Goal: Transaction & Acquisition: Book appointment/travel/reservation

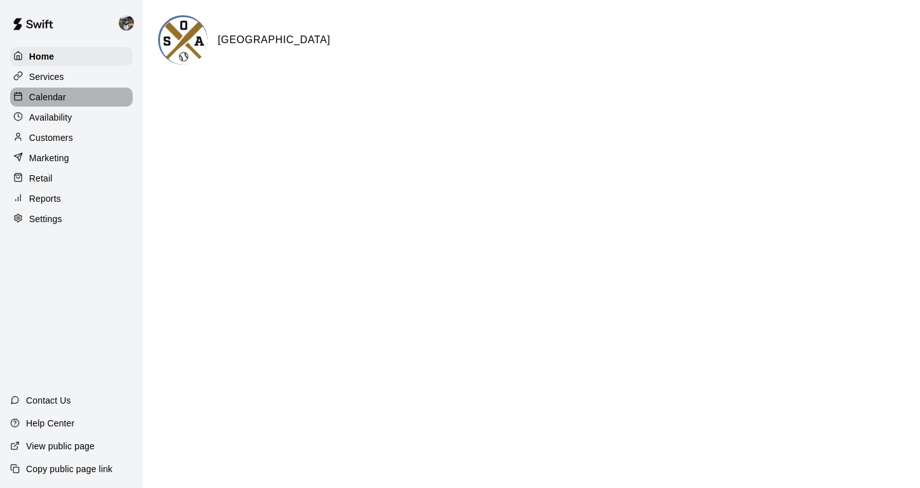
click at [44, 98] on p "Calendar" at bounding box center [47, 97] width 37 height 13
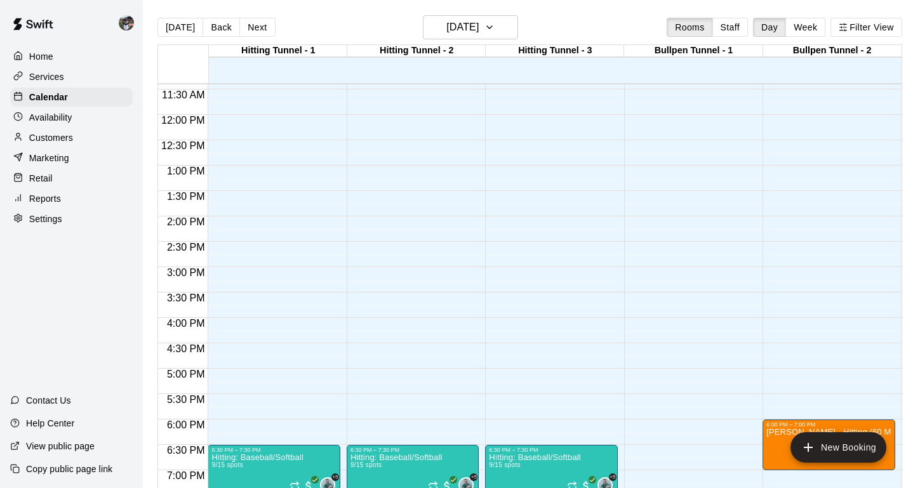
scroll to position [543, 0]
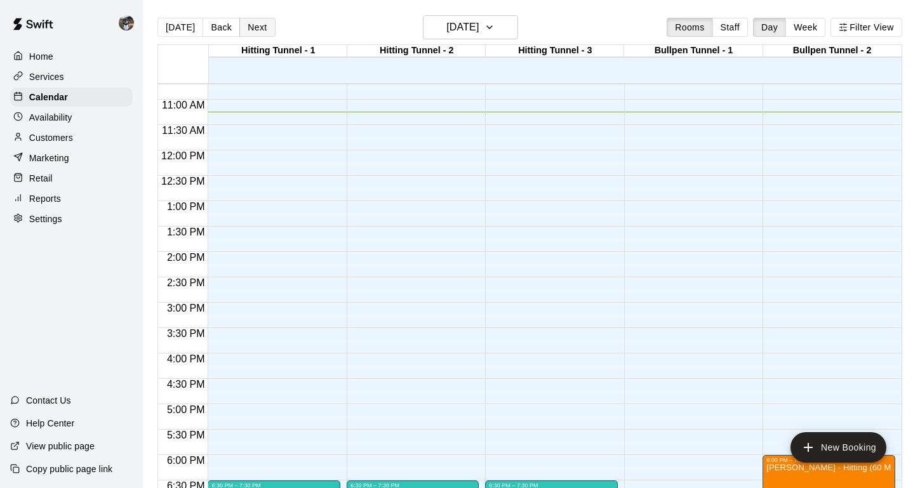
click at [258, 34] on button "Next" at bounding box center [257, 27] width 36 height 19
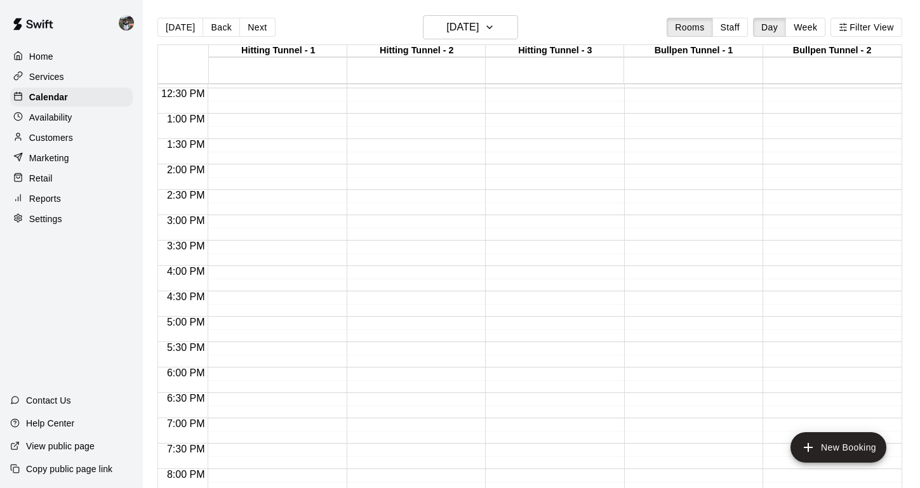
scroll to position [646, 0]
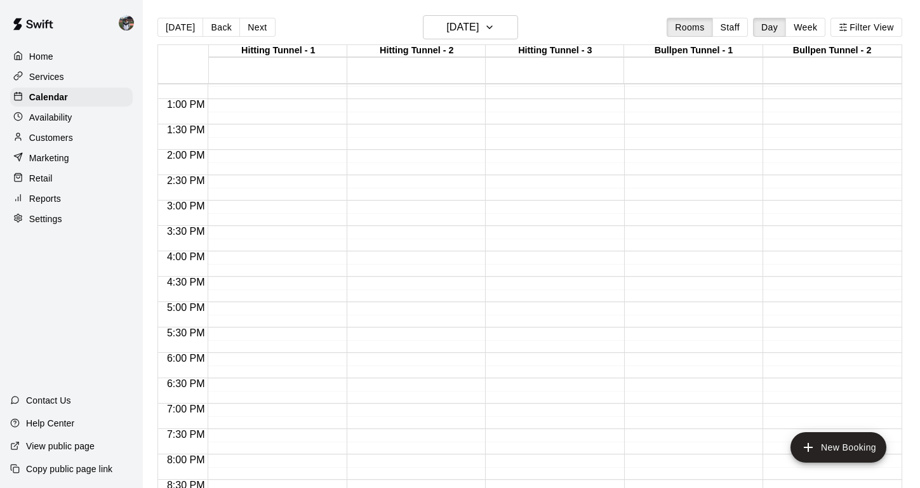
click at [561, 312] on div "12:00 AM – 5:00 AM Closed 11:00 PM – 11:59 PM Closed" at bounding box center [551, 48] width 132 height 1219
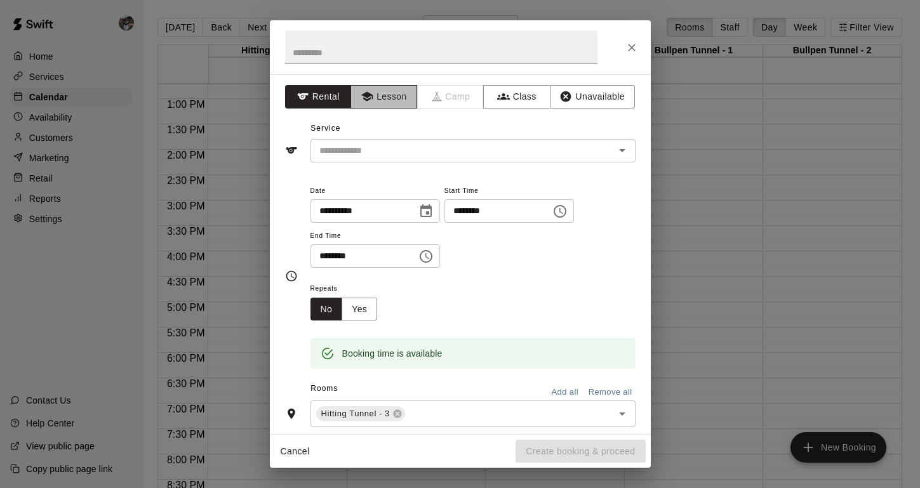
click at [381, 93] on button "Lesson" at bounding box center [383, 96] width 67 height 23
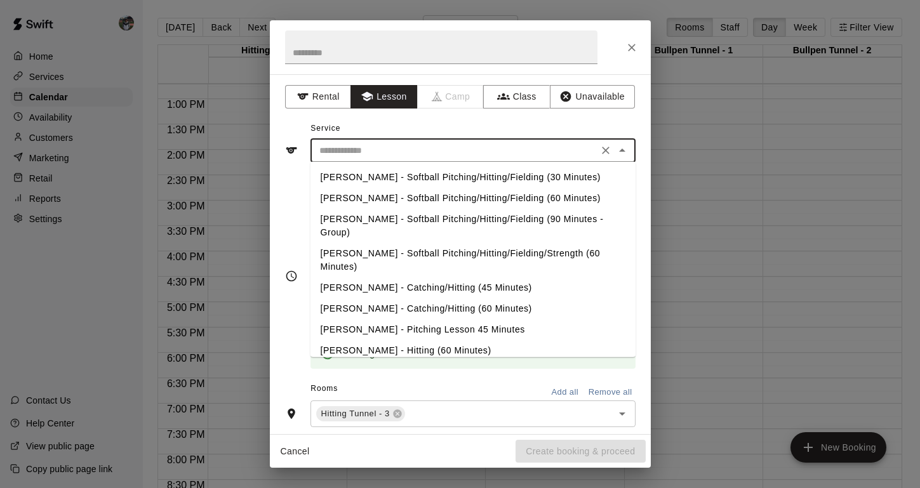
click at [381, 149] on input "text" at bounding box center [454, 151] width 280 height 16
click at [375, 340] on li "[PERSON_NAME] - Hitting (60 Minutes)" at bounding box center [472, 350] width 325 height 21
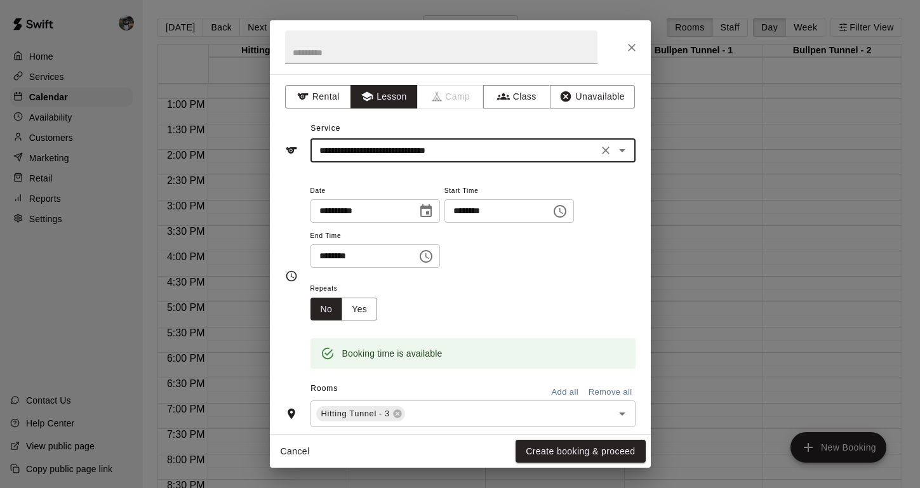
type input "**********"
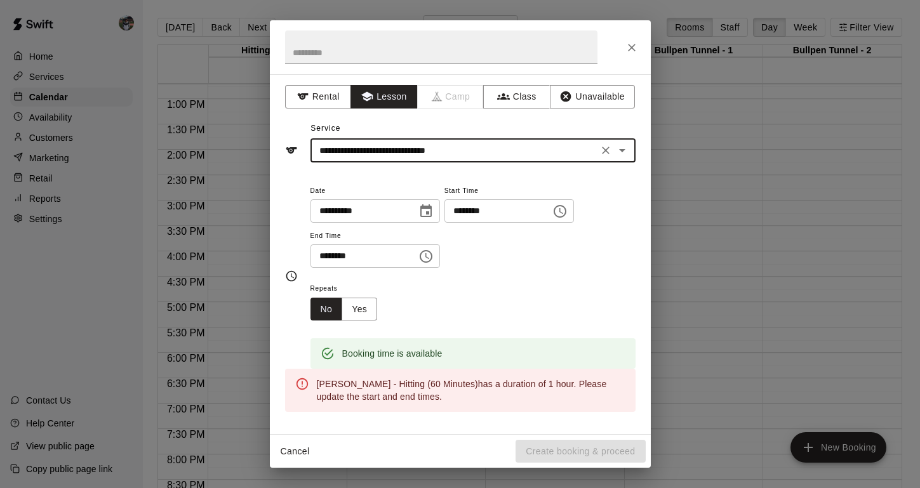
click at [434, 249] on icon "Choose time, selected time is 5:30 PM" at bounding box center [425, 256] width 15 height 15
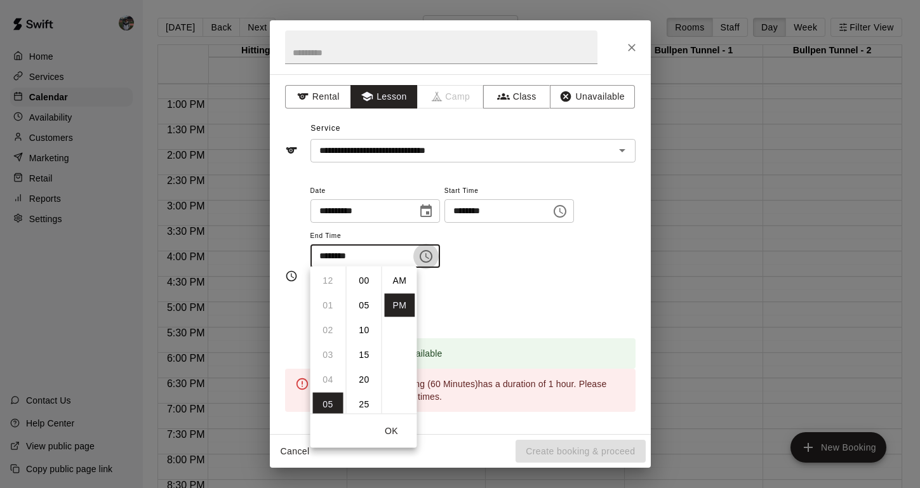
click at [434, 249] on icon "Choose time, selected time is 5:30 PM" at bounding box center [425, 256] width 15 height 15
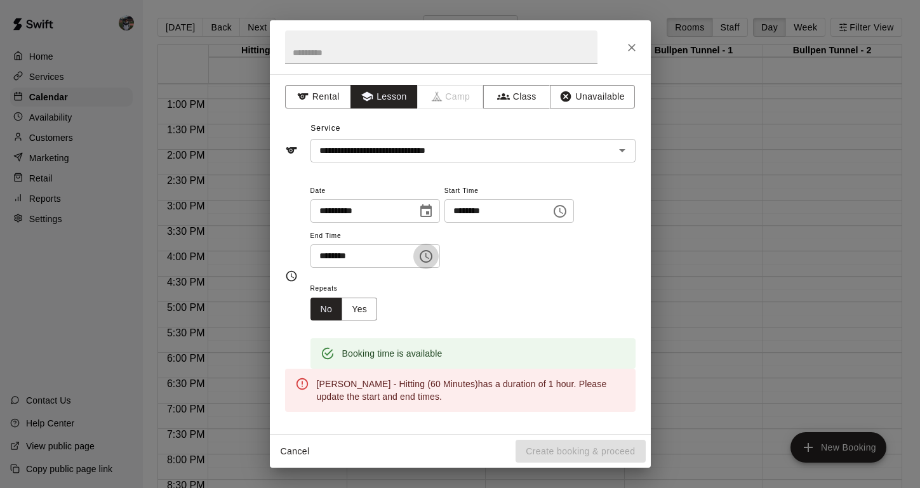
click at [434, 256] on icon "Choose time, selected time is 5:30 PM" at bounding box center [425, 256] width 15 height 15
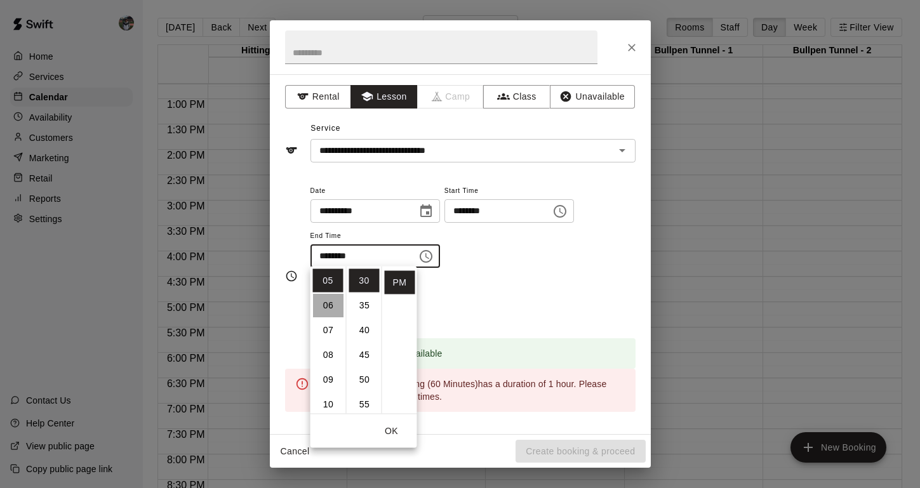
click at [326, 306] on li "06" at bounding box center [328, 305] width 30 height 23
click at [359, 279] on li "00" at bounding box center [364, 280] width 30 height 23
type input "********"
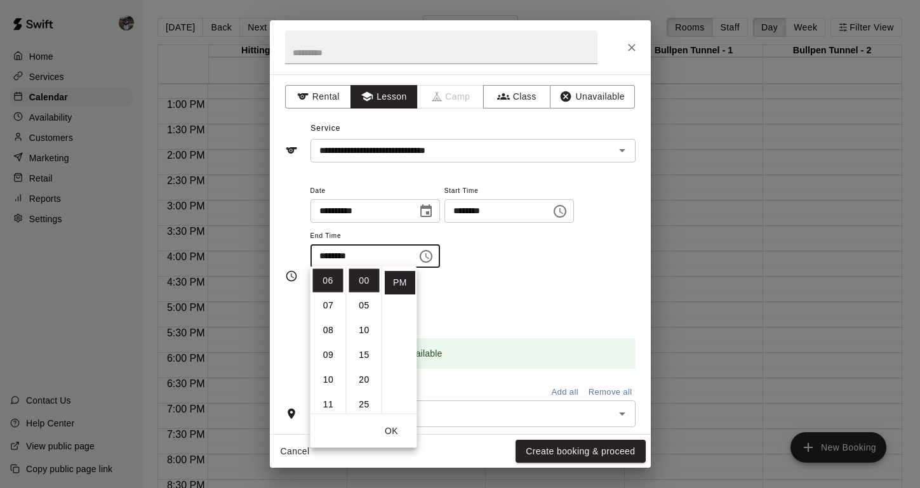
click at [397, 436] on button "OK" at bounding box center [391, 431] width 41 height 23
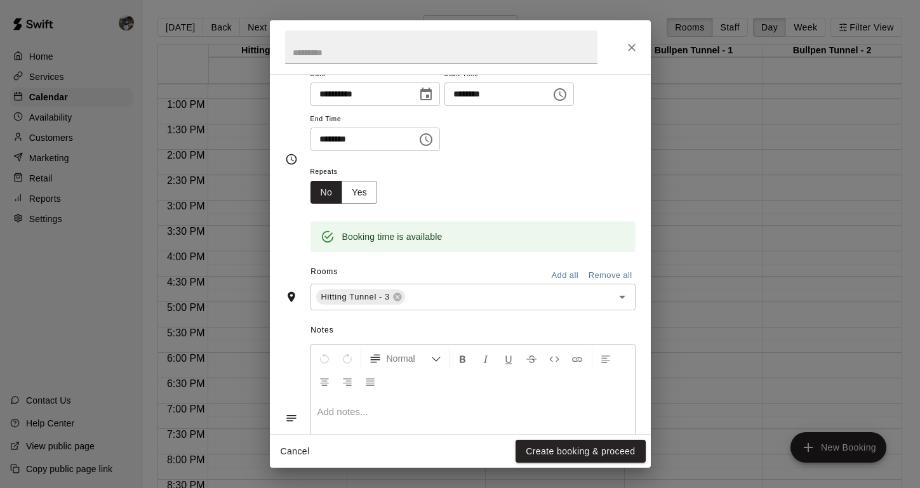
scroll to position [117, 0]
click at [550, 453] on button "Create booking & proceed" at bounding box center [580, 451] width 130 height 23
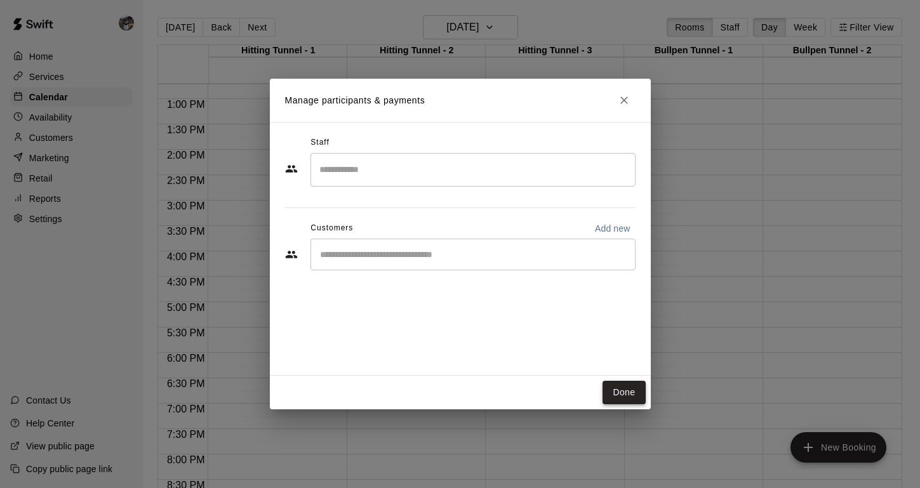
click at [627, 395] on button "Done" at bounding box center [623, 392] width 43 height 23
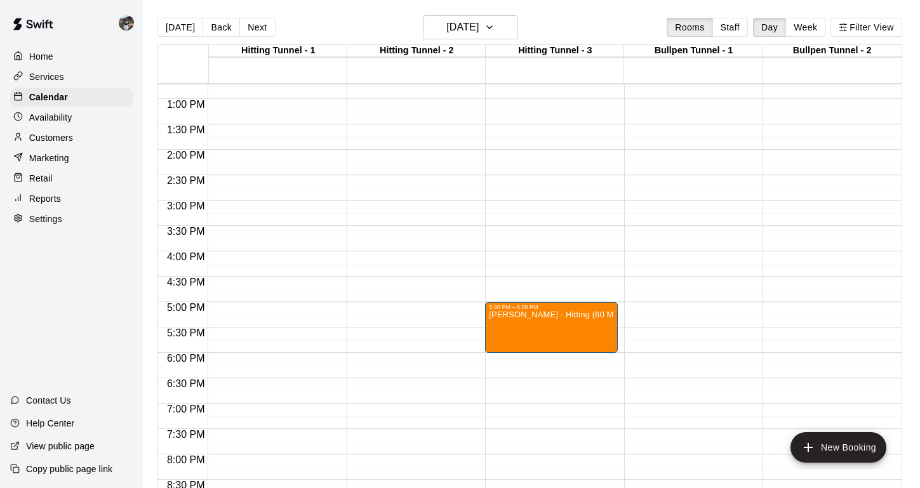
click at [568, 361] on div "12:00 AM – 5:00 AM Closed 5:00 PM – 6:00 PM [PERSON_NAME] - Hitting (60 Minutes…" at bounding box center [551, 48] width 132 height 1219
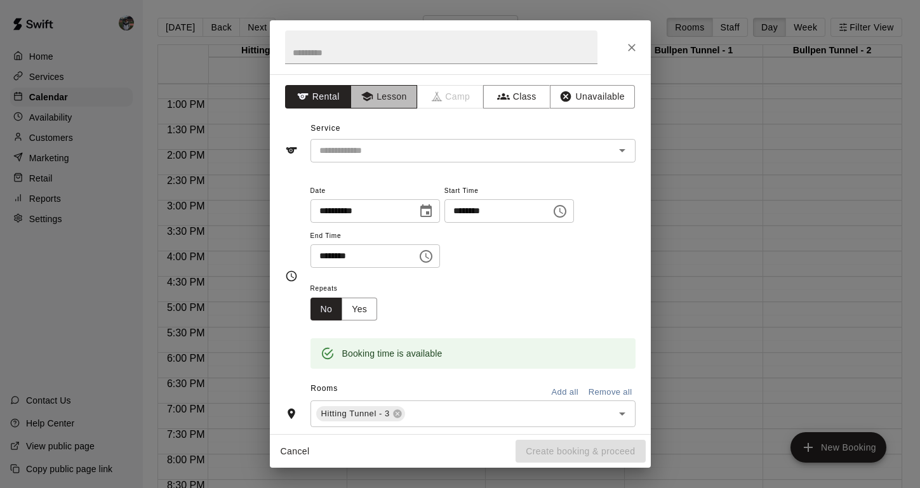
click at [381, 91] on button "Lesson" at bounding box center [383, 96] width 67 height 23
click at [380, 140] on div "​" at bounding box center [472, 150] width 325 height 23
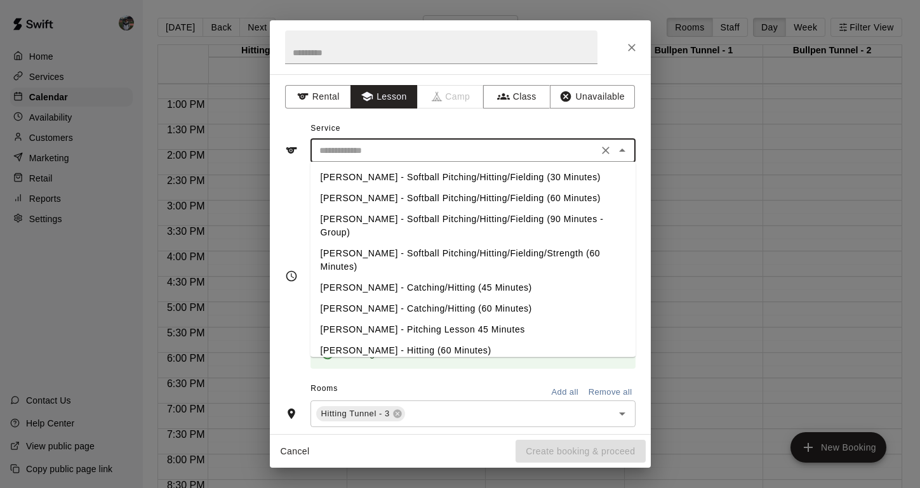
click at [349, 340] on li "[PERSON_NAME] - Hitting (60 Minutes)" at bounding box center [472, 350] width 325 height 21
type input "**********"
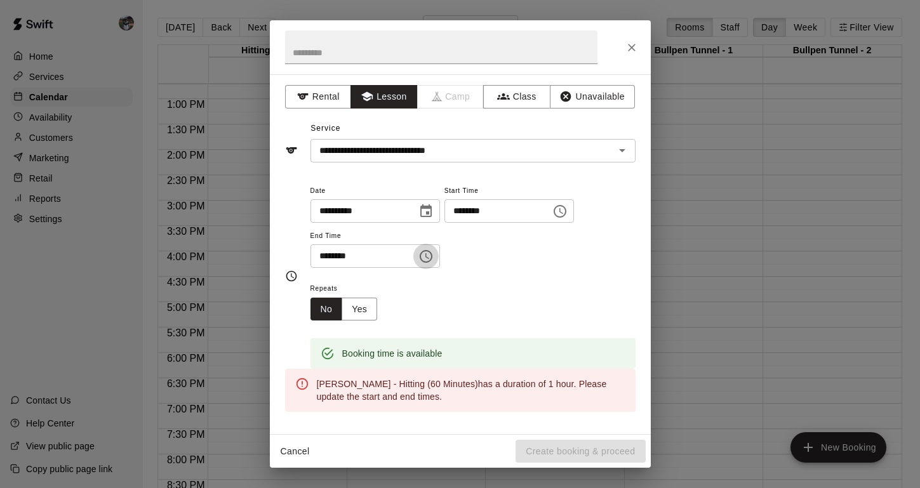
click at [426, 253] on icon "Choose time, selected time is 6:30 PM" at bounding box center [426, 256] width 13 height 13
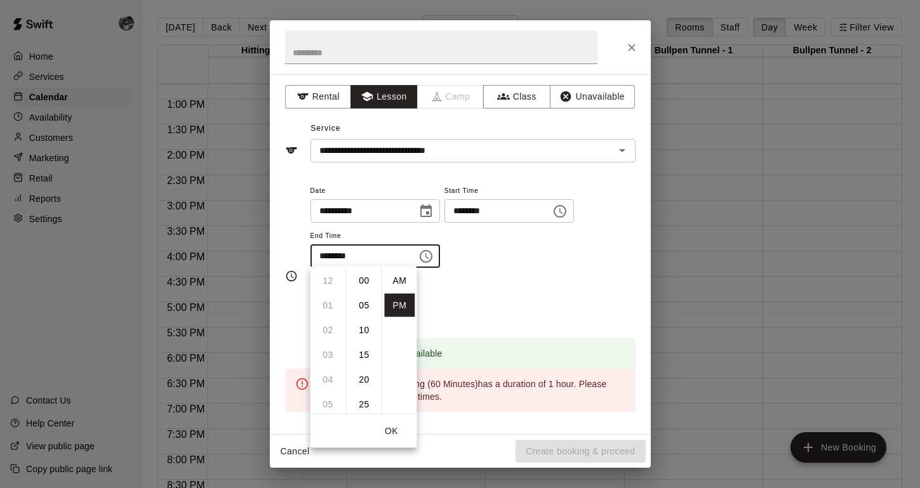
scroll to position [23, 0]
click at [324, 305] on li "07" at bounding box center [328, 305] width 30 height 23
click at [366, 279] on li "00" at bounding box center [364, 280] width 30 height 23
type input "********"
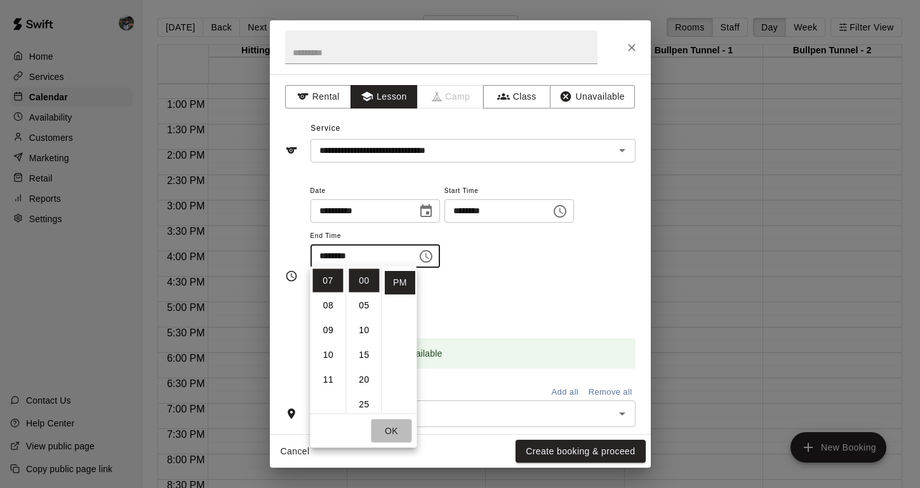
click at [397, 431] on button "OK" at bounding box center [391, 431] width 41 height 23
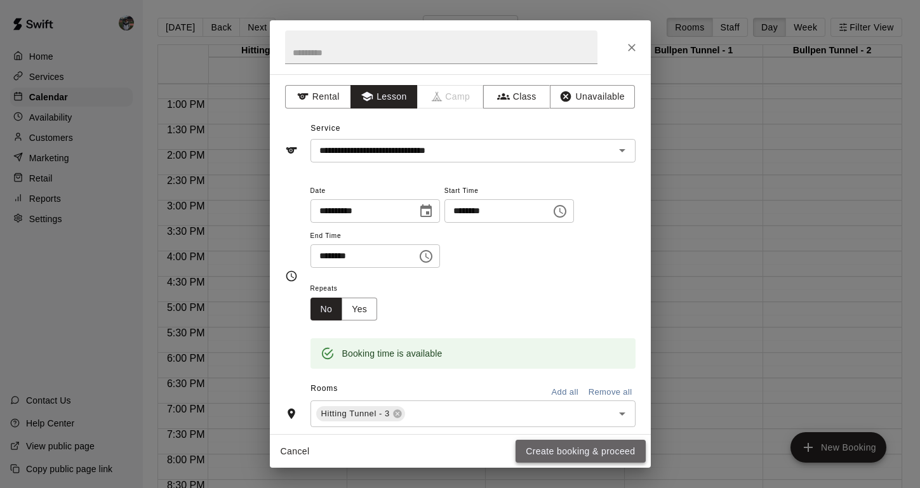
click at [548, 445] on button "Create booking & proceed" at bounding box center [580, 451] width 130 height 23
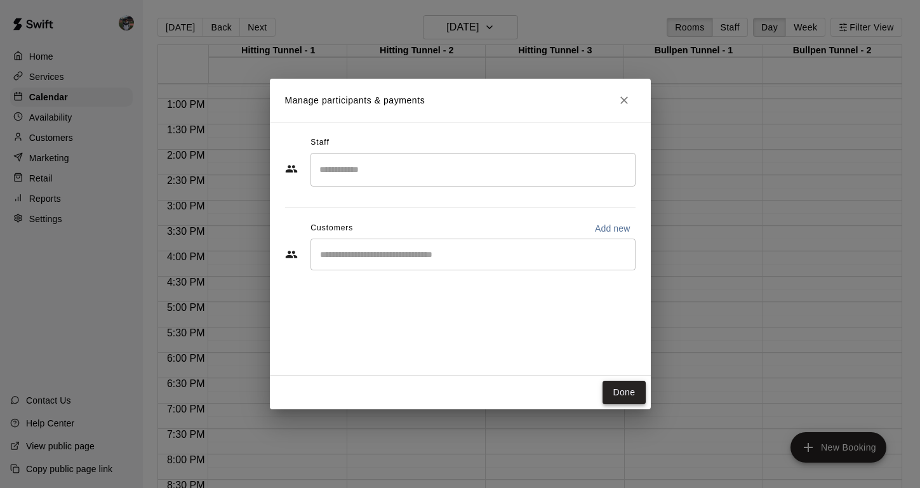
click at [617, 389] on button "Done" at bounding box center [623, 392] width 43 height 23
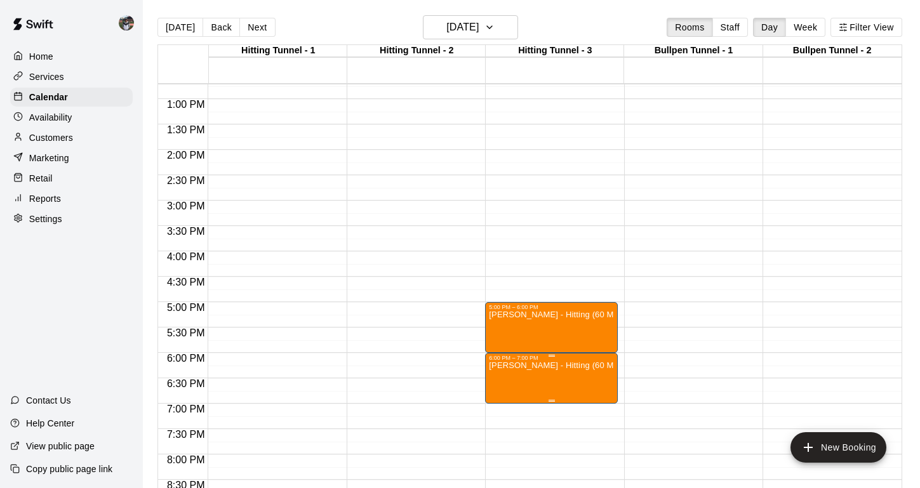
scroll to position [788, 0]
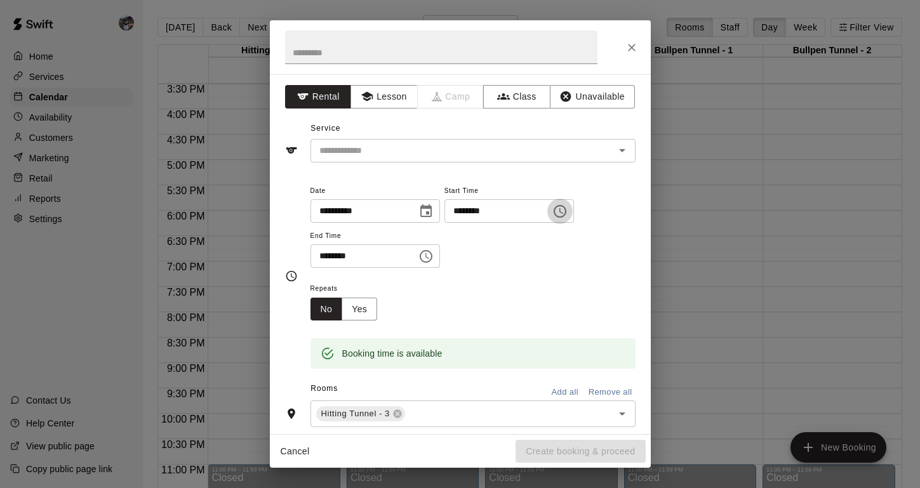
click at [568, 213] on icon "Choose time, selected time is 7:15 PM" at bounding box center [559, 211] width 15 height 15
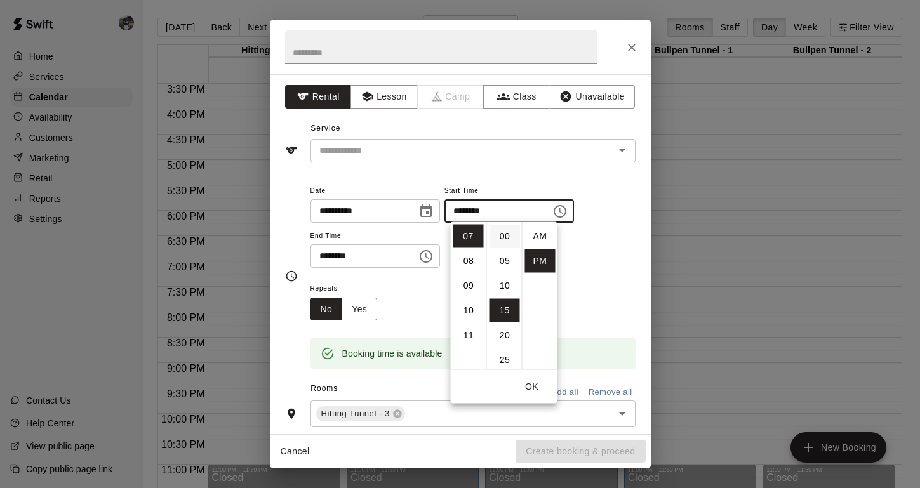
scroll to position [0, 0]
click at [506, 244] on li "00" at bounding box center [504, 236] width 30 height 23
type input "********"
click at [531, 386] on button "OK" at bounding box center [532, 386] width 41 height 23
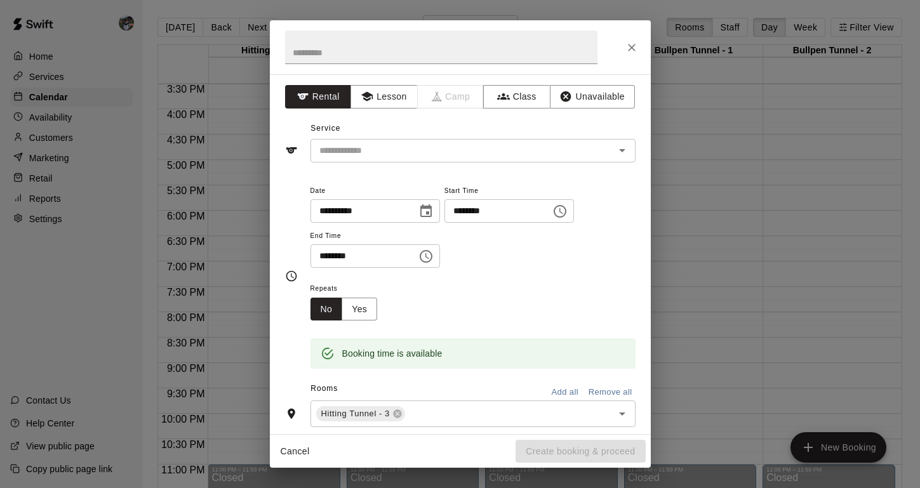
click at [359, 251] on input "********" at bounding box center [359, 255] width 98 height 23
click at [434, 261] on icon "Choose time, selected time is 7:45 PM" at bounding box center [425, 256] width 15 height 15
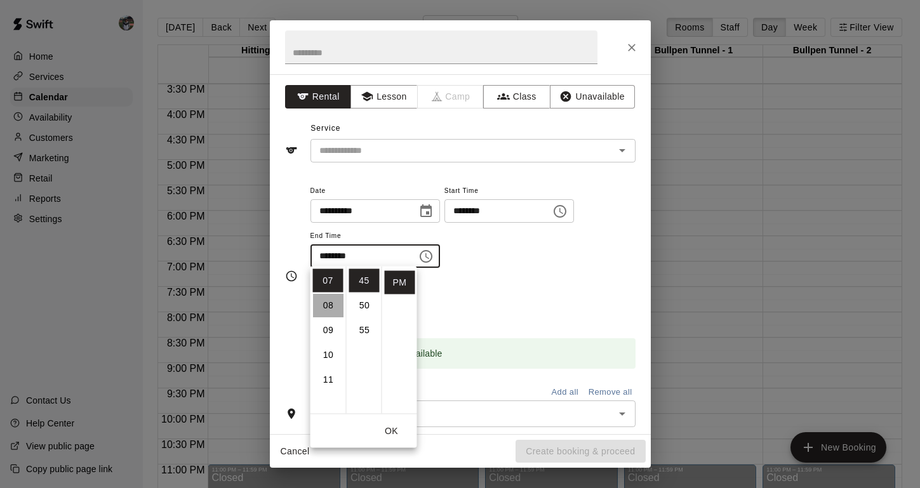
click at [323, 302] on li "08" at bounding box center [328, 305] width 30 height 23
click at [363, 279] on li "00" at bounding box center [364, 280] width 30 height 23
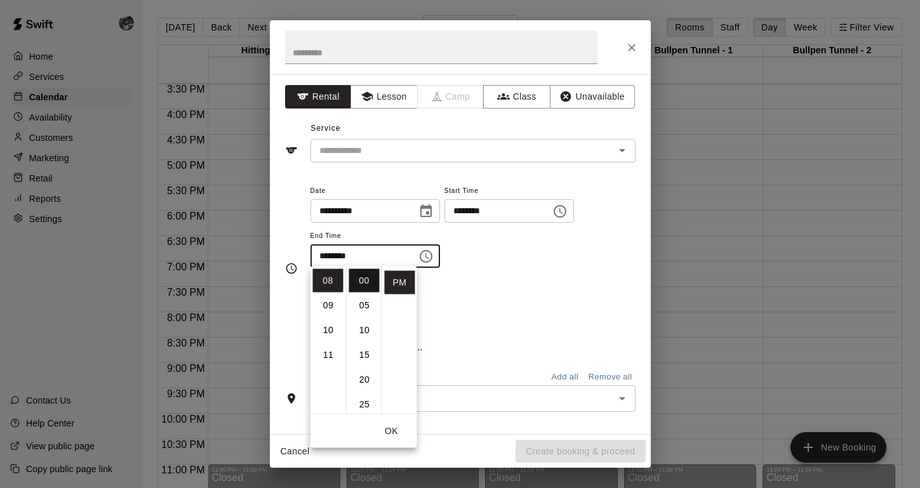
type input "********"
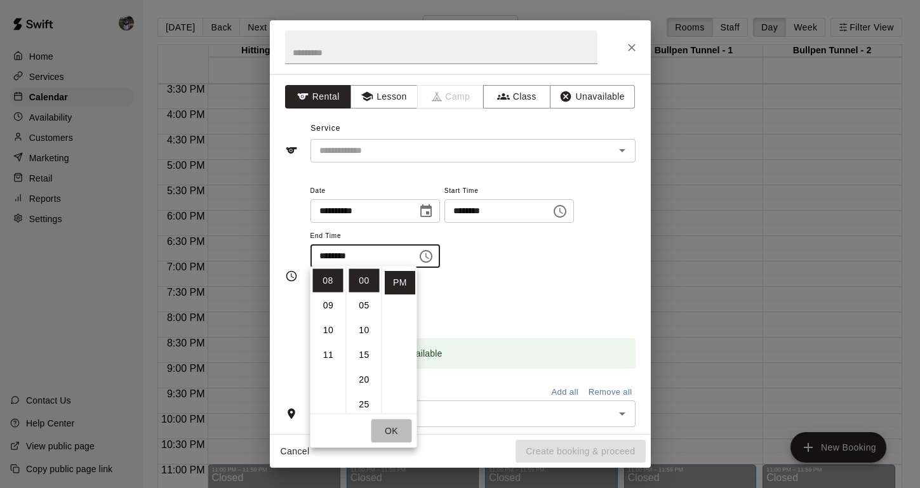
click at [388, 432] on button "OK" at bounding box center [391, 431] width 41 height 23
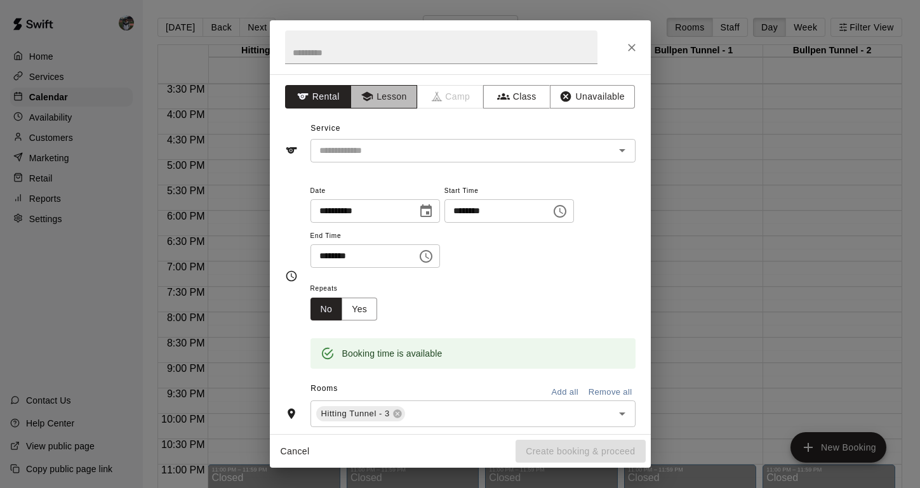
click at [389, 100] on button "Lesson" at bounding box center [383, 96] width 67 height 23
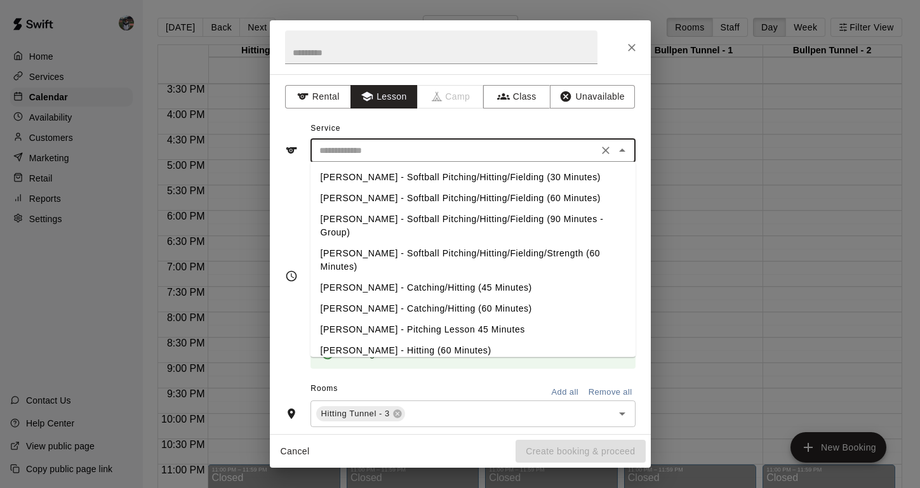
click at [389, 149] on input "text" at bounding box center [454, 151] width 280 height 16
click at [378, 340] on li "[PERSON_NAME] - Hitting (60 Minutes)" at bounding box center [472, 350] width 325 height 21
type input "**********"
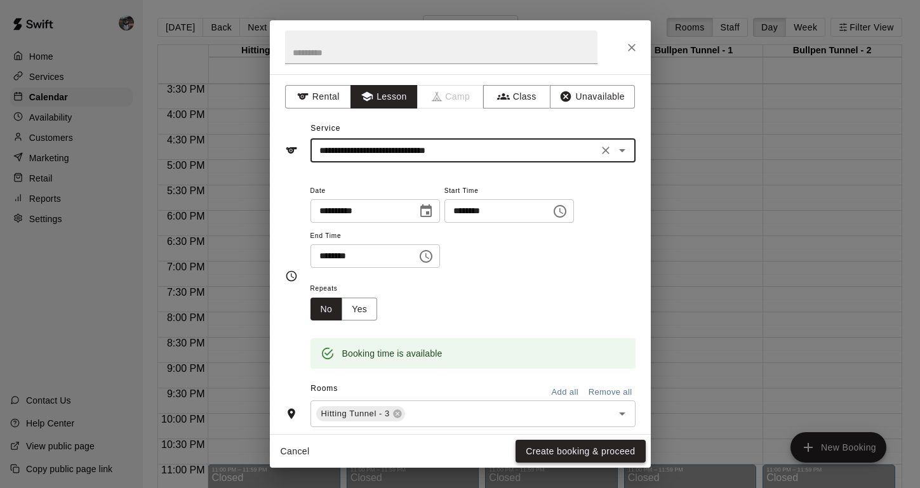
click at [542, 451] on button "Create booking & proceed" at bounding box center [580, 451] width 130 height 23
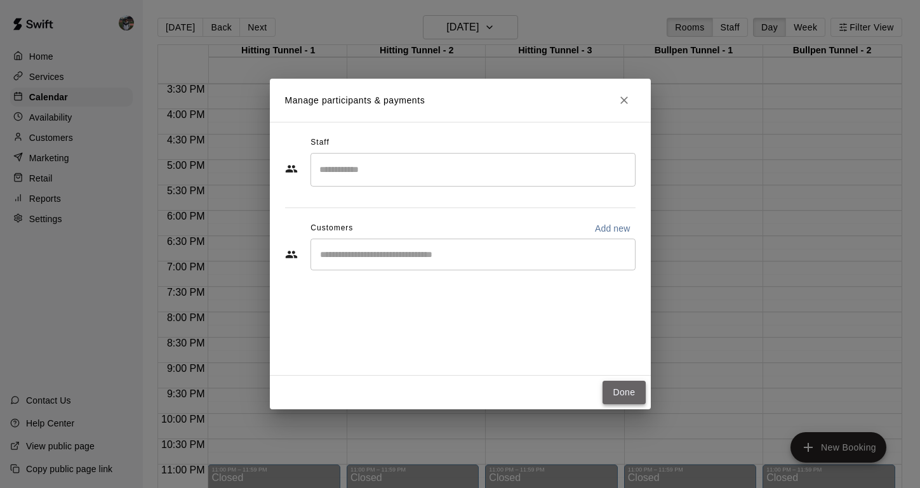
click at [614, 389] on button "Done" at bounding box center [623, 392] width 43 height 23
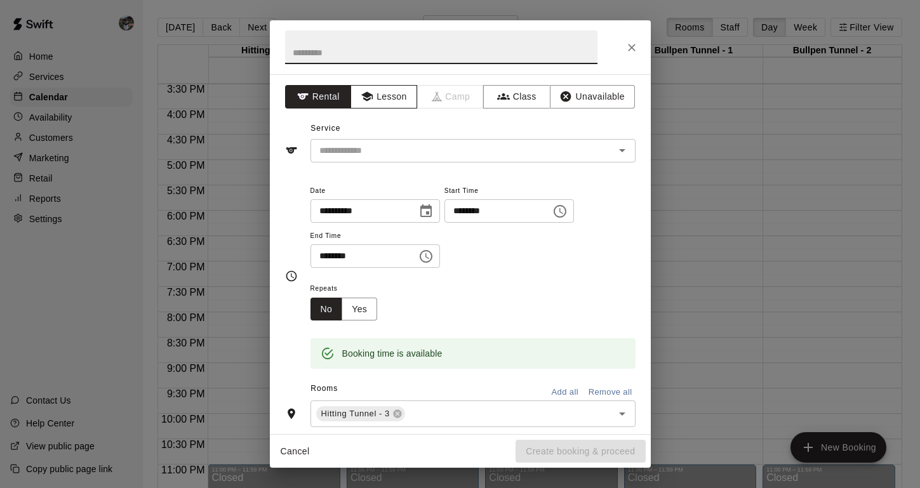
click at [385, 102] on button "Lesson" at bounding box center [383, 96] width 67 height 23
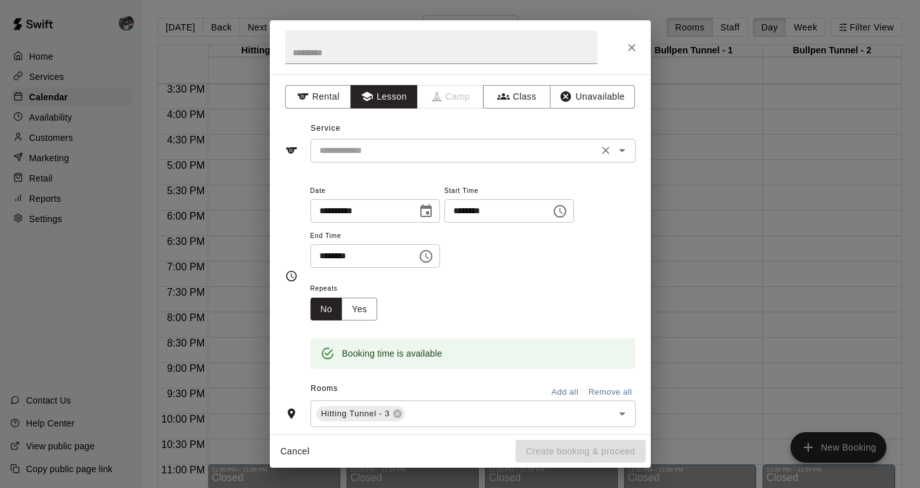
click at [382, 147] on input "text" at bounding box center [454, 151] width 280 height 16
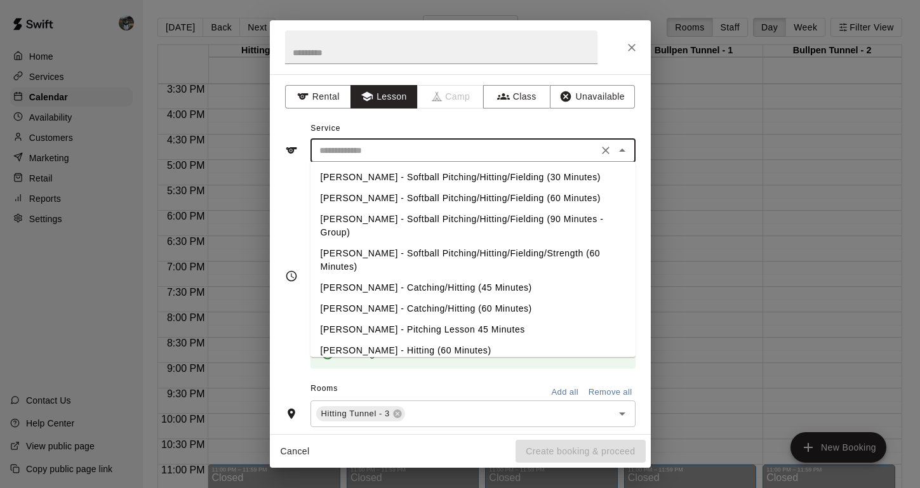
click at [362, 340] on li "[PERSON_NAME] - Hitting (60 Minutes)" at bounding box center [472, 350] width 325 height 21
type input "**********"
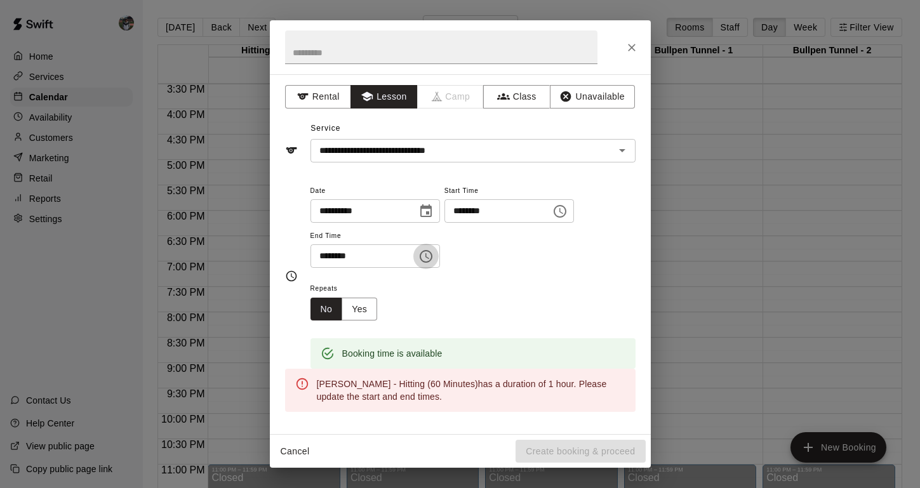
click at [427, 249] on icon "Choose time, selected time is 8:30 PM" at bounding box center [425, 256] width 15 height 15
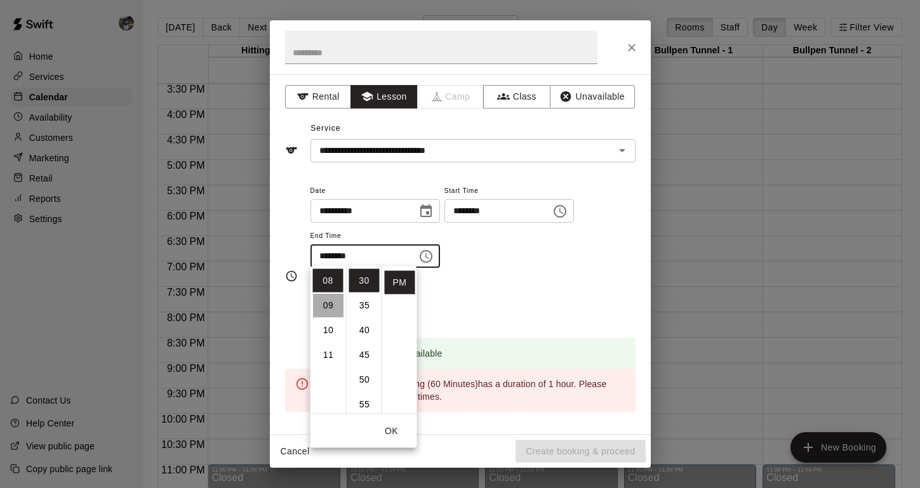
click at [328, 308] on li "09" at bounding box center [328, 305] width 30 height 23
click at [359, 276] on li "00" at bounding box center [364, 280] width 30 height 23
type input "********"
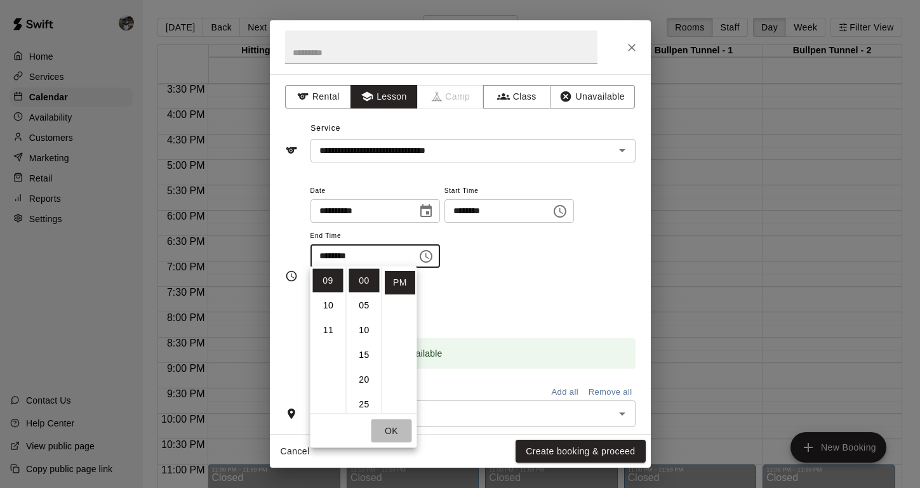
click at [392, 429] on button "OK" at bounding box center [391, 431] width 41 height 23
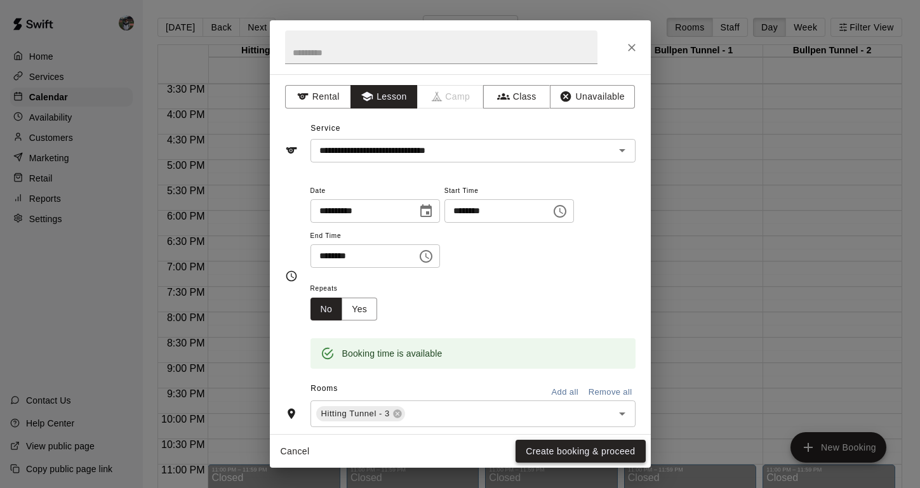
click at [581, 448] on button "Create booking & proceed" at bounding box center [580, 451] width 130 height 23
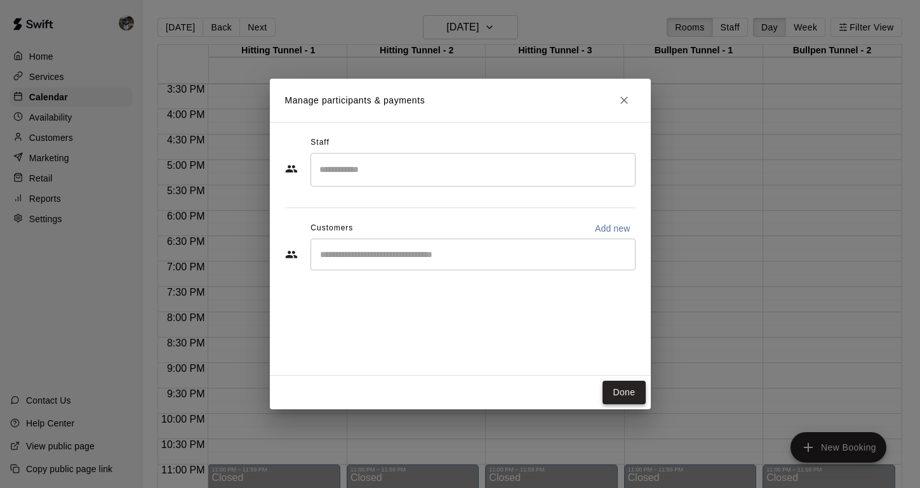
click at [627, 399] on button "Done" at bounding box center [623, 392] width 43 height 23
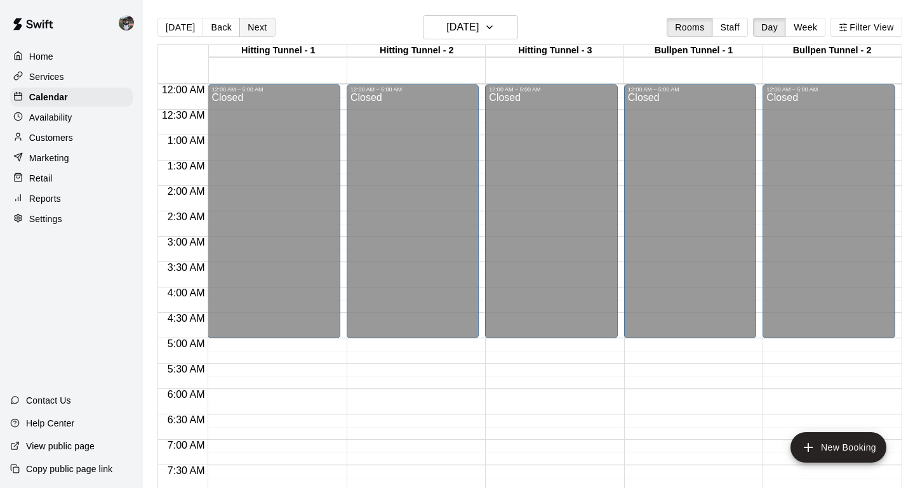
click at [251, 23] on button "Next" at bounding box center [257, 27] width 36 height 19
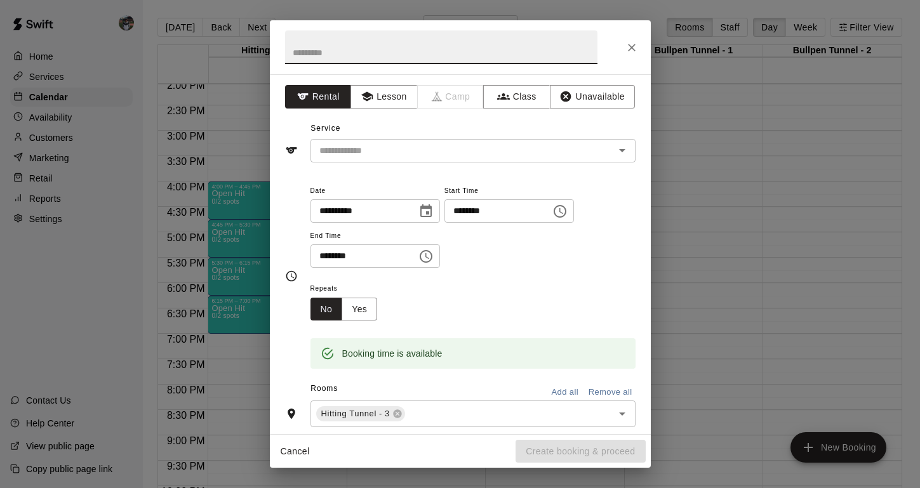
click at [420, 262] on div "******** ​" at bounding box center [375, 255] width 130 height 23
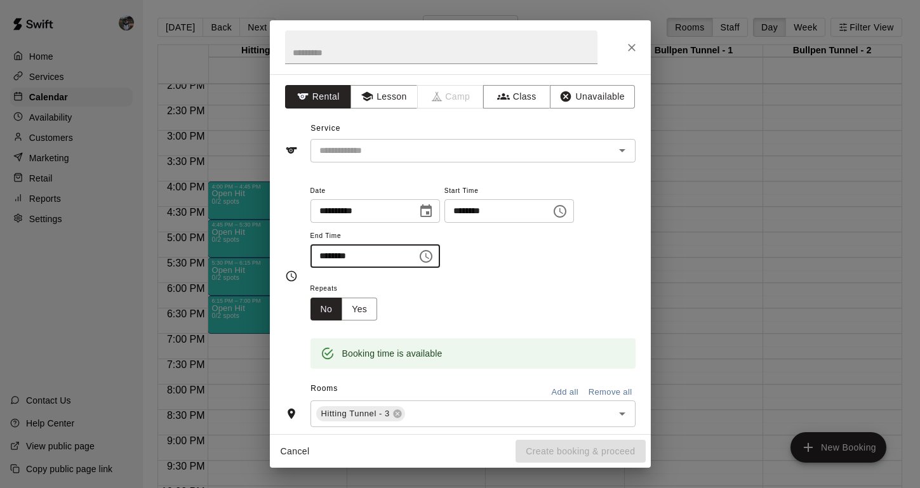
click at [429, 263] on button "Choose time, selected time is 5:30 PM" at bounding box center [425, 256] width 25 height 25
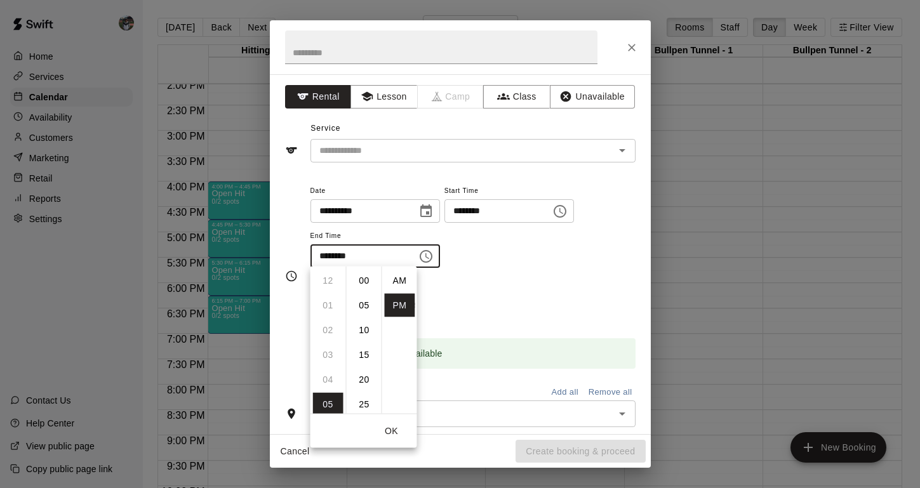
scroll to position [124, 0]
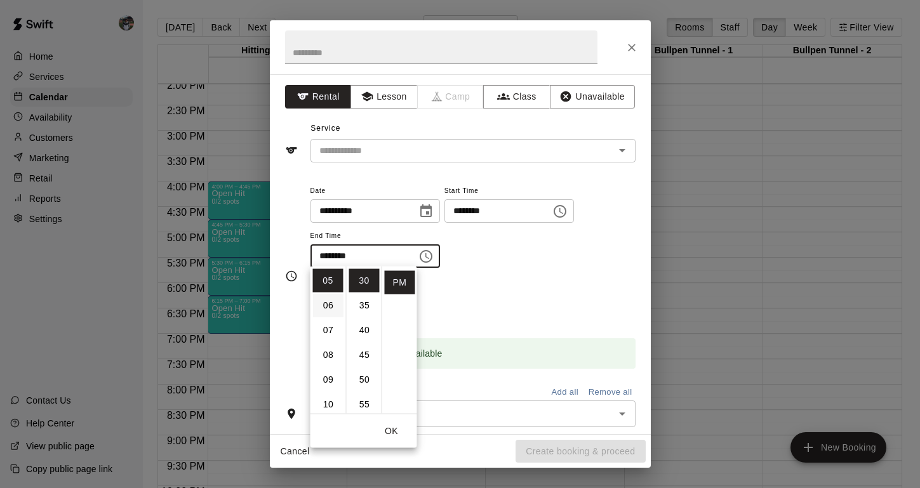
click at [329, 309] on li "06" at bounding box center [328, 305] width 30 height 23
click at [366, 276] on li "00" at bounding box center [364, 280] width 30 height 23
type input "********"
click at [390, 436] on button "OK" at bounding box center [391, 431] width 41 height 23
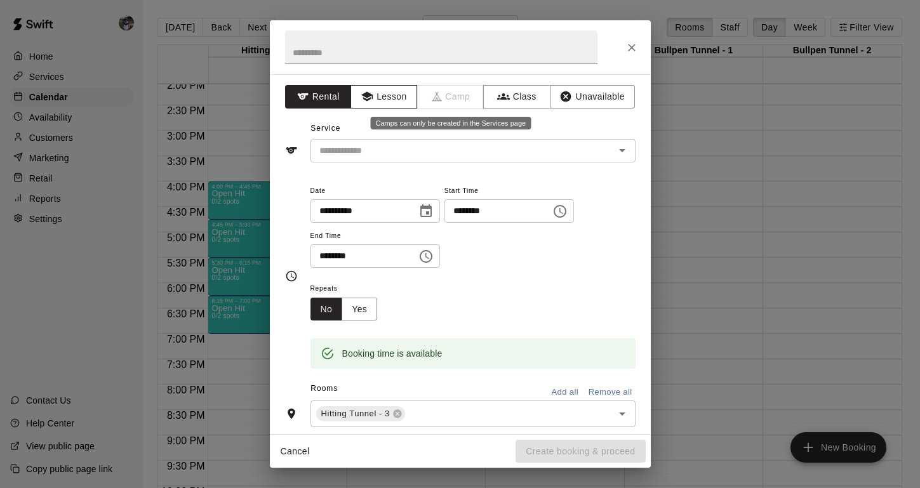
click at [409, 96] on button "Lesson" at bounding box center [383, 96] width 67 height 23
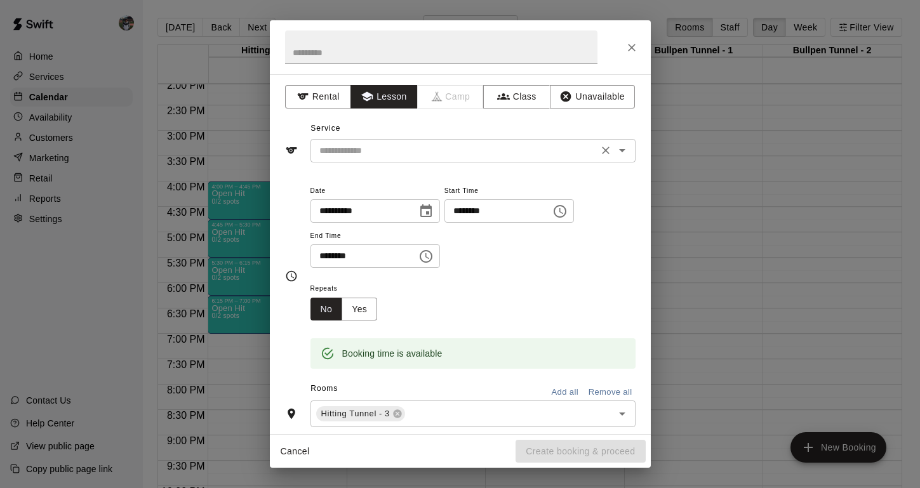
click at [397, 143] on input "text" at bounding box center [454, 151] width 280 height 16
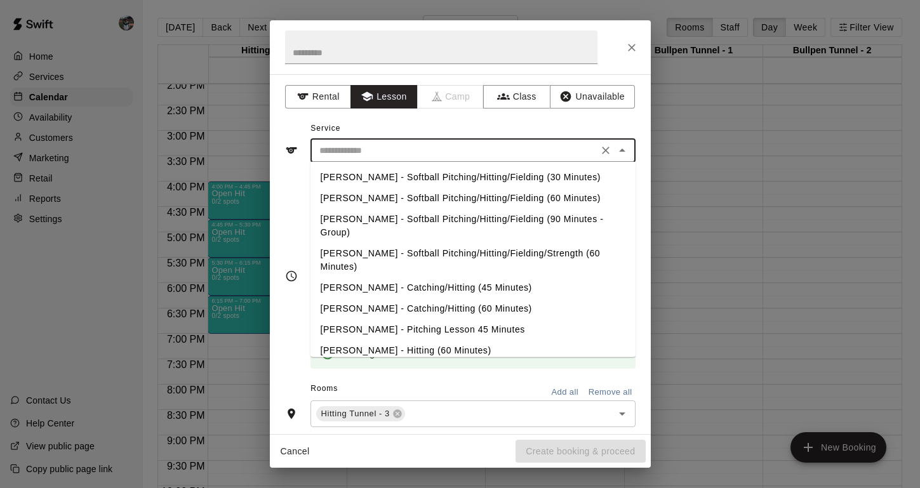
click at [371, 340] on li "[PERSON_NAME] - Hitting (60 Minutes)" at bounding box center [472, 350] width 325 height 21
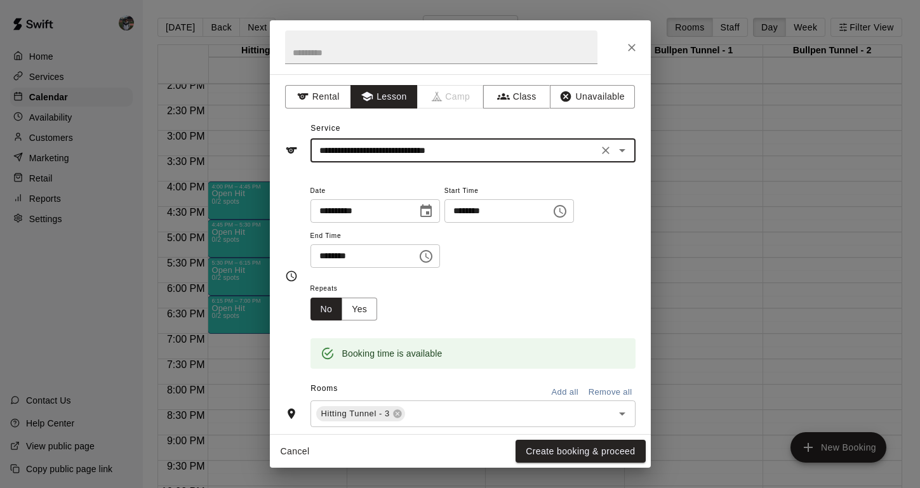
type input "**********"
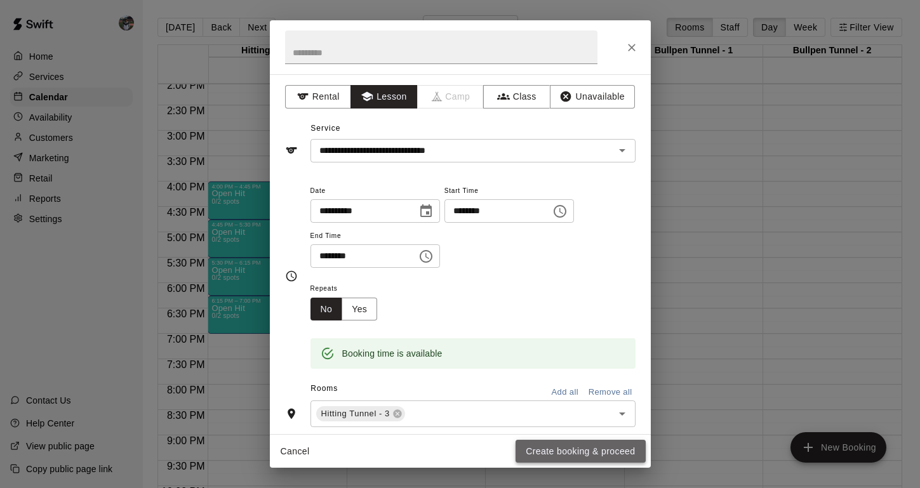
click at [556, 449] on button "Create booking & proceed" at bounding box center [580, 451] width 130 height 23
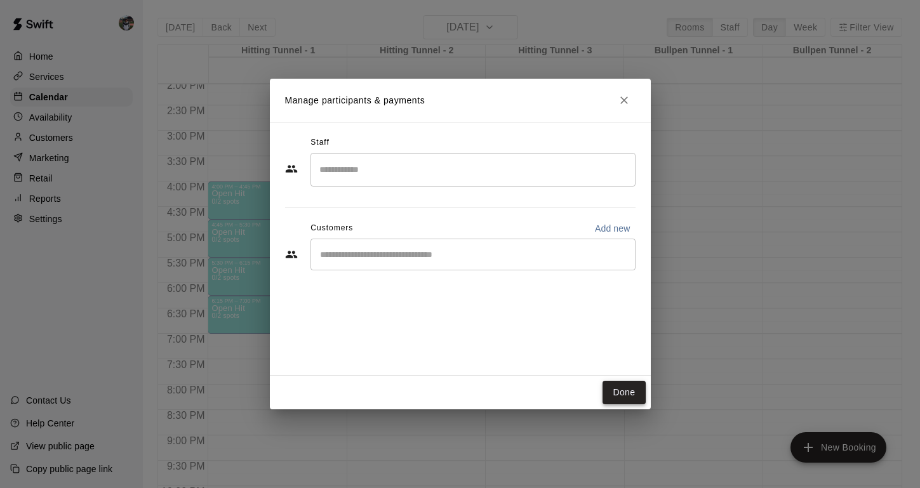
click at [616, 392] on button "Done" at bounding box center [623, 392] width 43 height 23
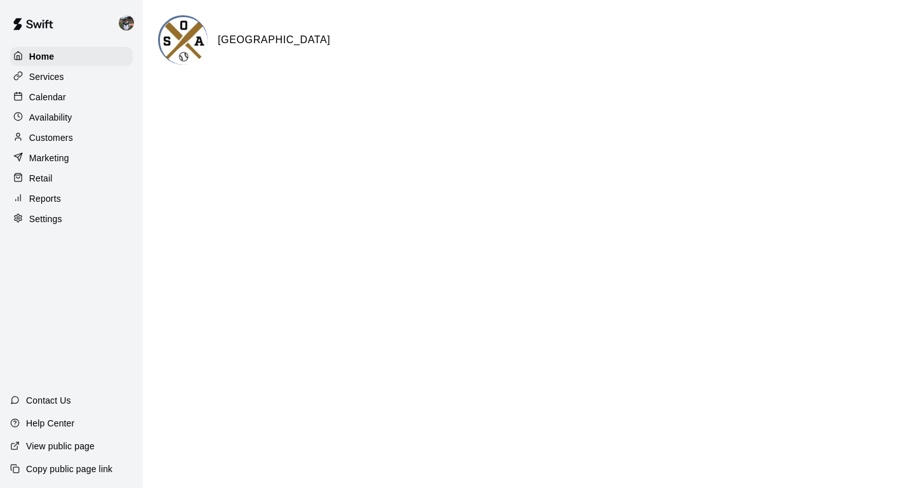
click at [71, 96] on div "Calendar" at bounding box center [71, 97] width 123 height 19
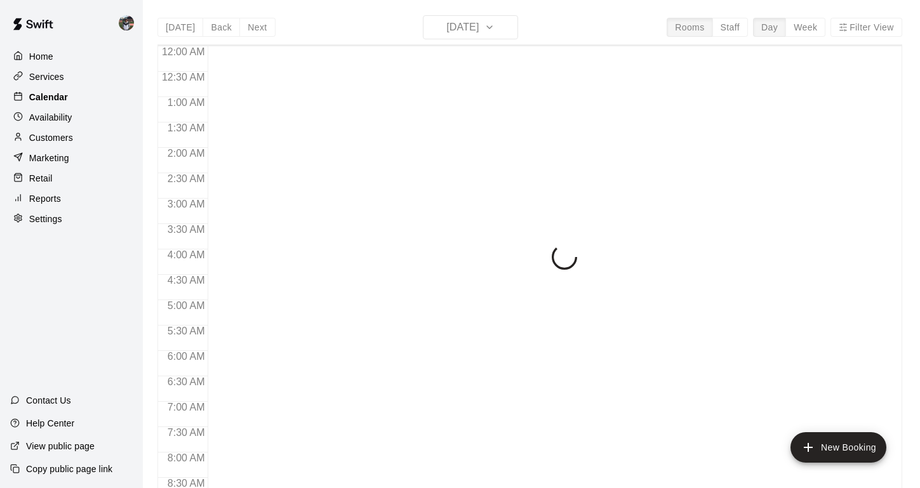
scroll to position [575, 0]
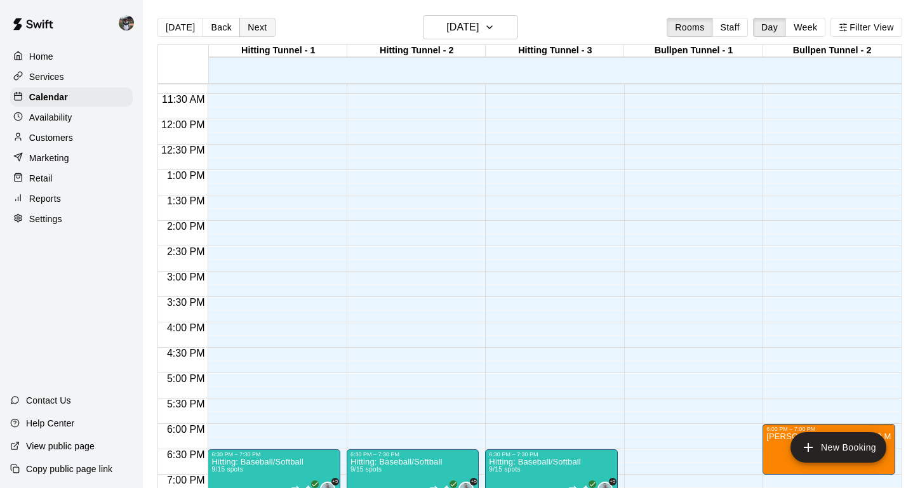
click at [253, 23] on button "Next" at bounding box center [257, 27] width 36 height 19
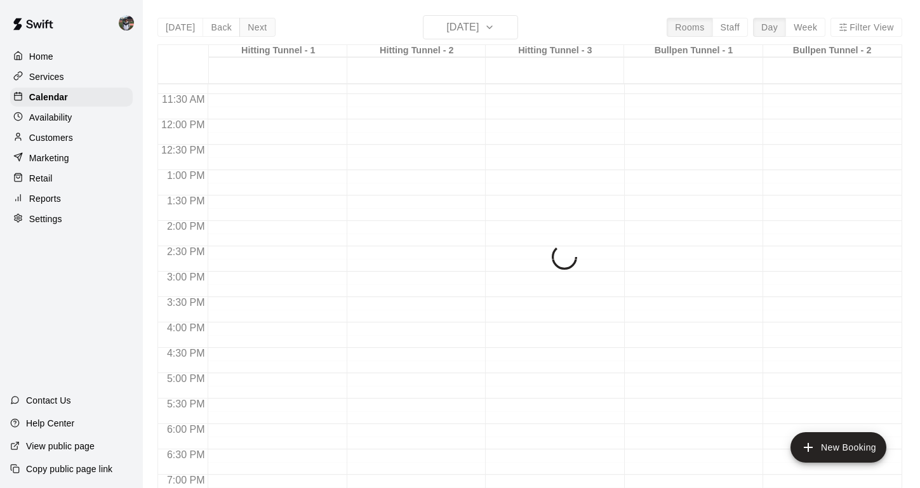
click at [253, 23] on div "[DATE] Back [DATE][DATE] Rooms Staff Day Week Filter View Hitting Tunnel - 1 19…" at bounding box center [529, 259] width 745 height 488
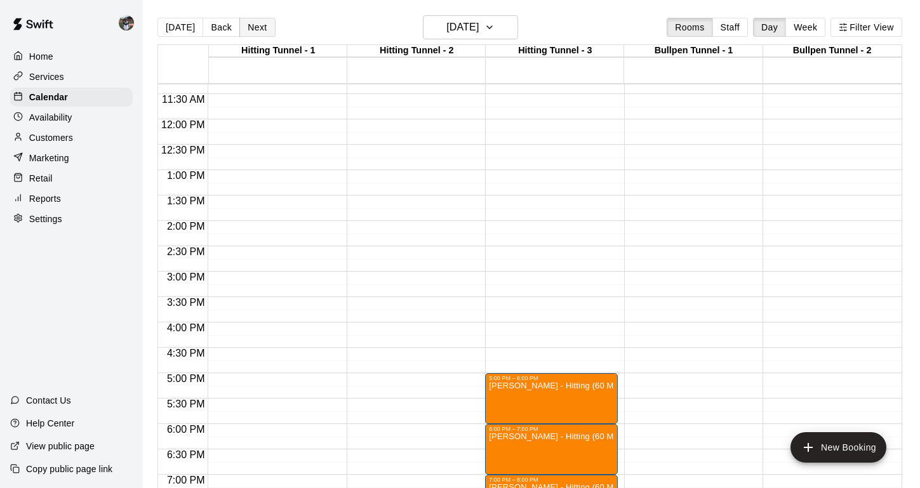
click at [253, 23] on button "Next" at bounding box center [257, 27] width 36 height 19
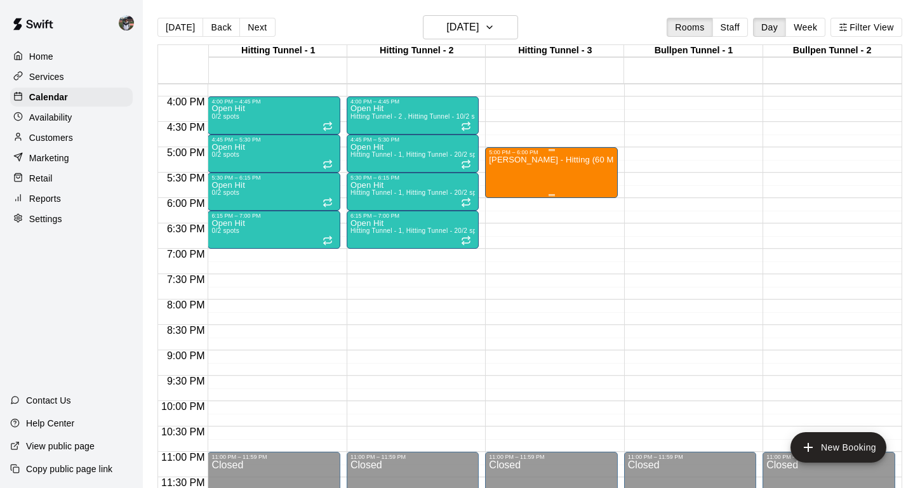
scroll to position [801, 0]
click at [511, 197] on div "5:00 PM – 6:00 PM [PERSON_NAME] - Hitting (60 Minutes)" at bounding box center [551, 172] width 132 height 51
click at [536, 243] on div at bounding box center [460, 244] width 920 height 488
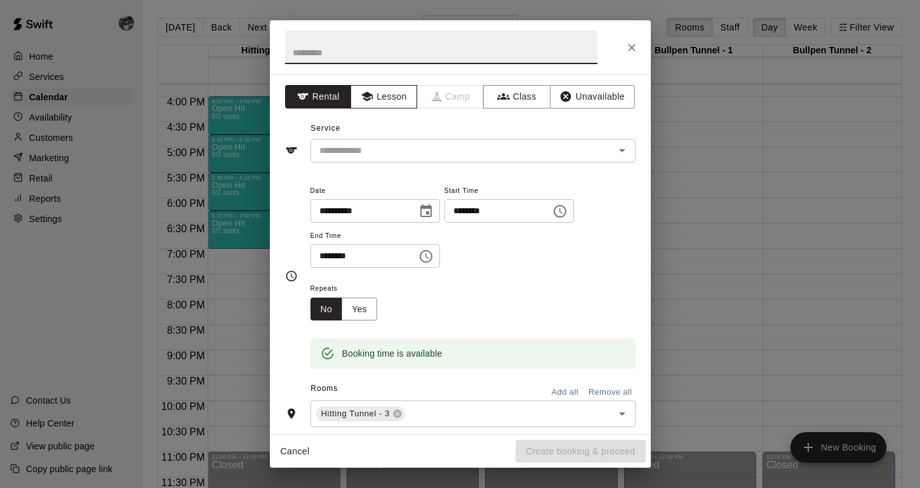
click at [394, 96] on button "Lesson" at bounding box center [383, 96] width 67 height 23
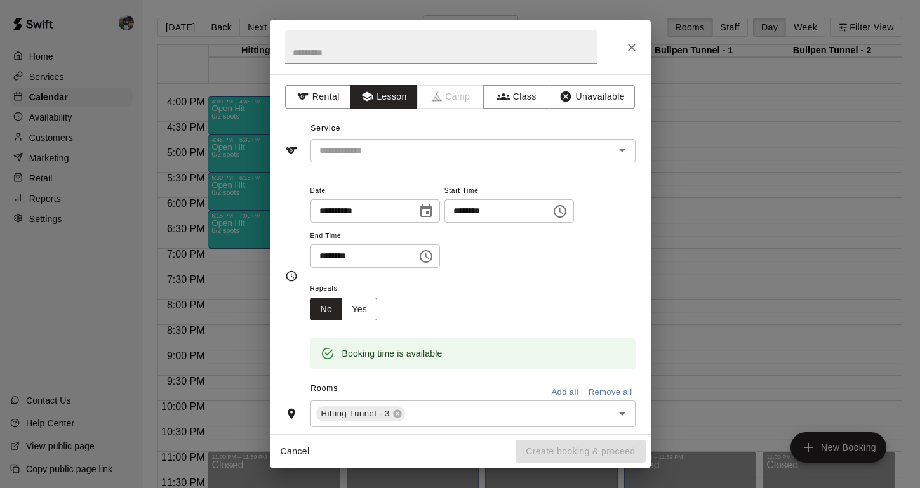
click at [390, 122] on div "Service ​" at bounding box center [460, 141] width 350 height 44
click at [386, 141] on div "​" at bounding box center [472, 150] width 325 height 23
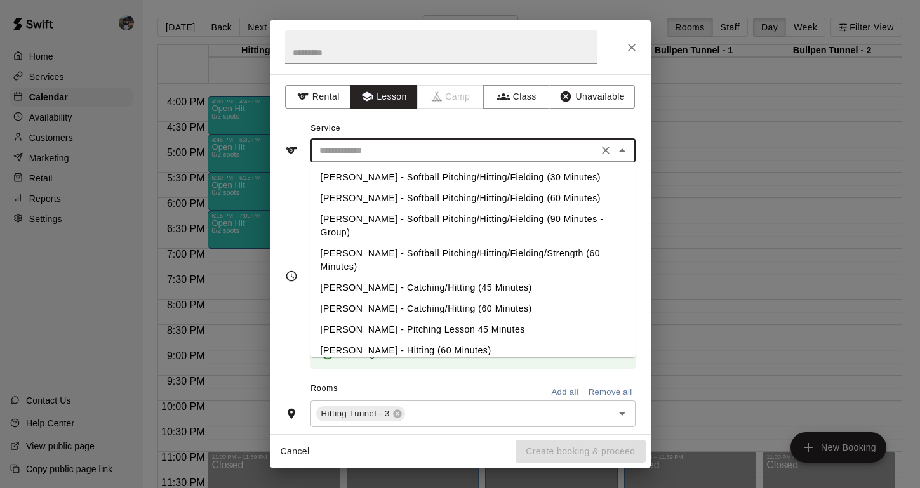
click at [364, 340] on li "[PERSON_NAME] - Hitting (60 Minutes)" at bounding box center [472, 350] width 325 height 21
type input "**********"
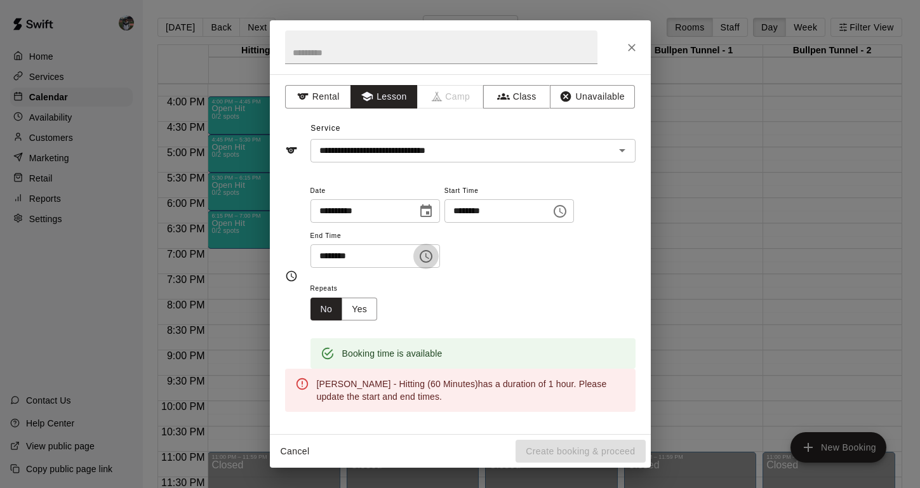
click at [427, 256] on icon "Choose time, selected time is 6:30 PM" at bounding box center [426, 256] width 13 height 13
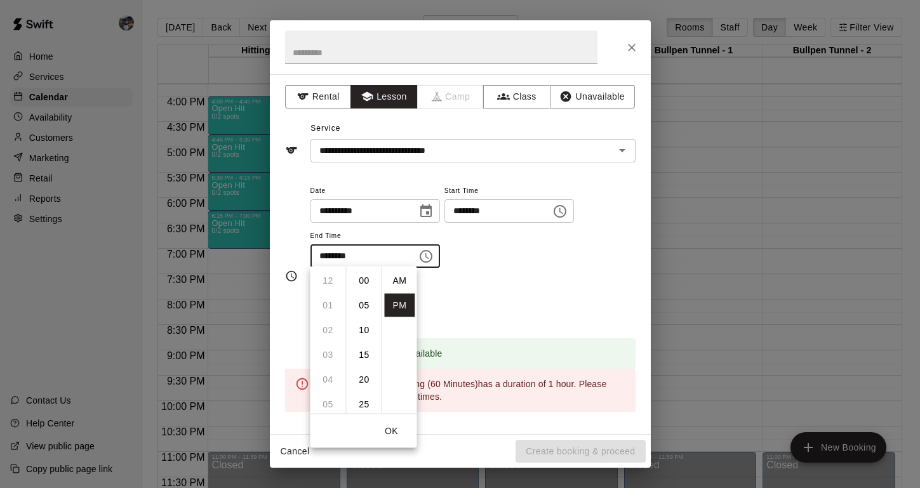
scroll to position [23, 0]
click at [326, 309] on li "07" at bounding box center [328, 305] width 30 height 23
click at [364, 281] on li "00" at bounding box center [364, 280] width 30 height 23
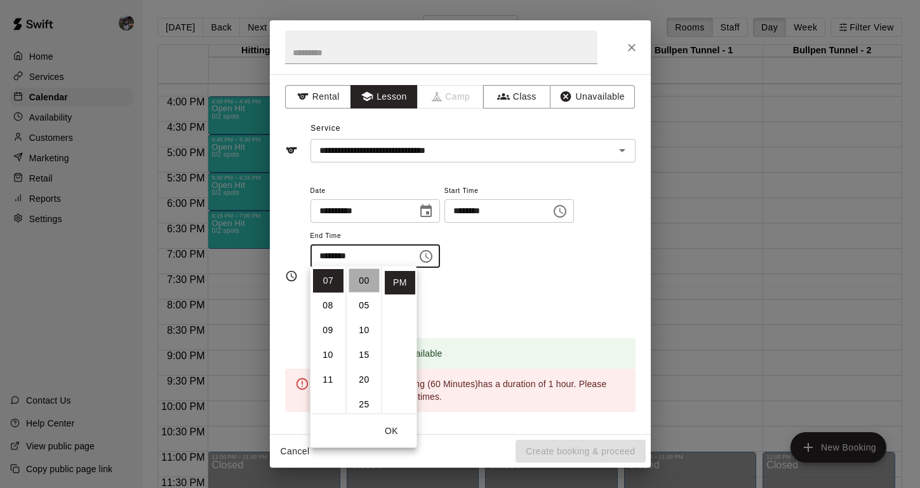
type input "********"
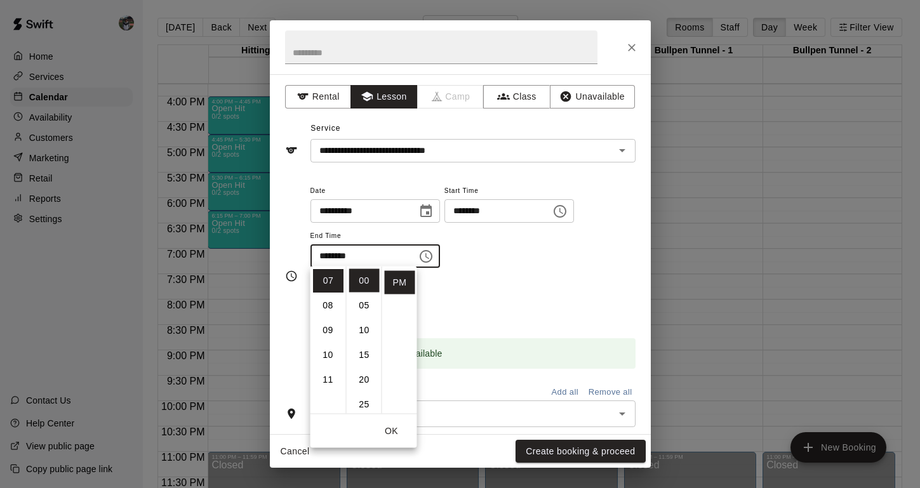
click at [394, 430] on button "OK" at bounding box center [391, 431] width 41 height 23
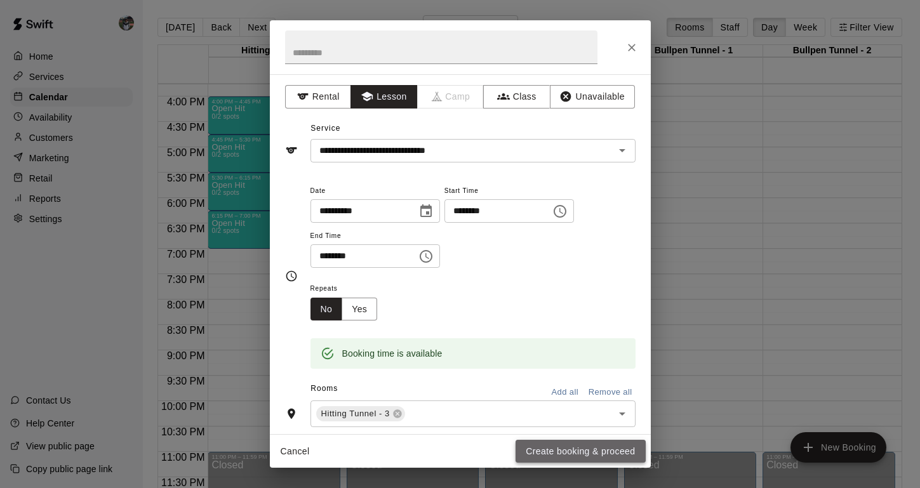
click at [561, 448] on button "Create booking & proceed" at bounding box center [580, 451] width 130 height 23
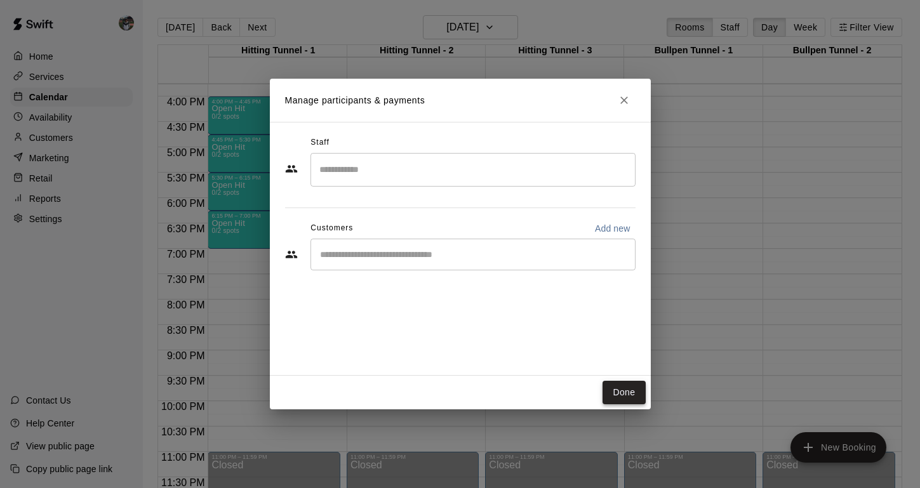
click at [628, 392] on button "Done" at bounding box center [623, 392] width 43 height 23
